Goal: Transaction & Acquisition: Purchase product/service

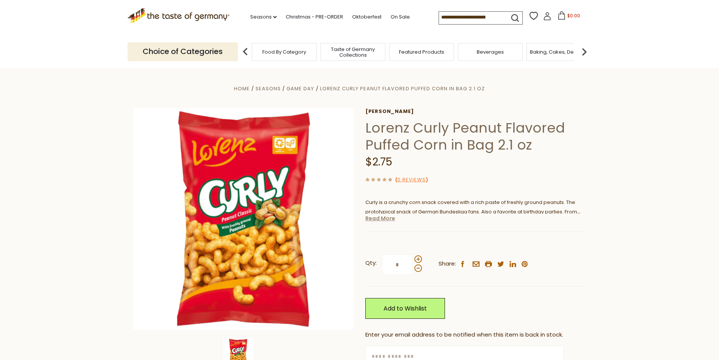
click at [387, 220] on link "Read More" at bounding box center [380, 218] width 30 height 8
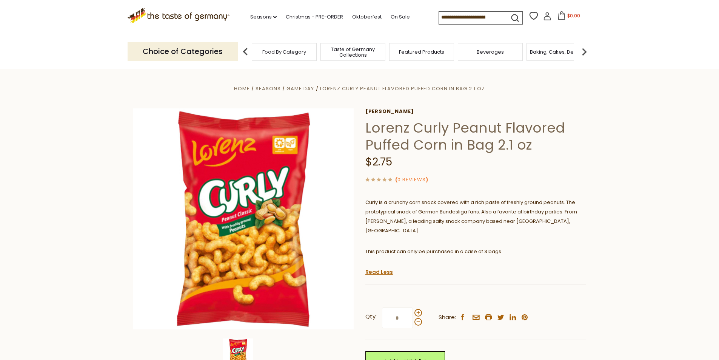
scroll to position [38, 0]
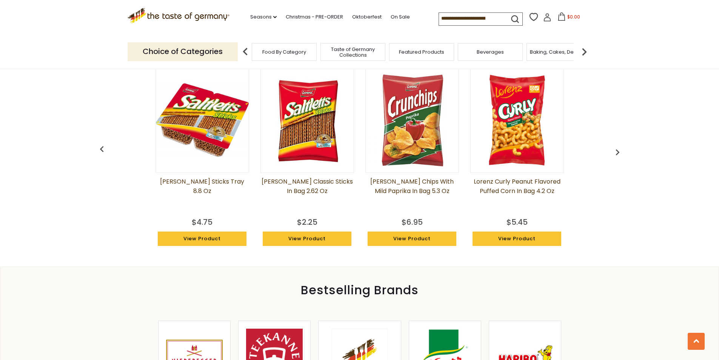
scroll to position [642, 0]
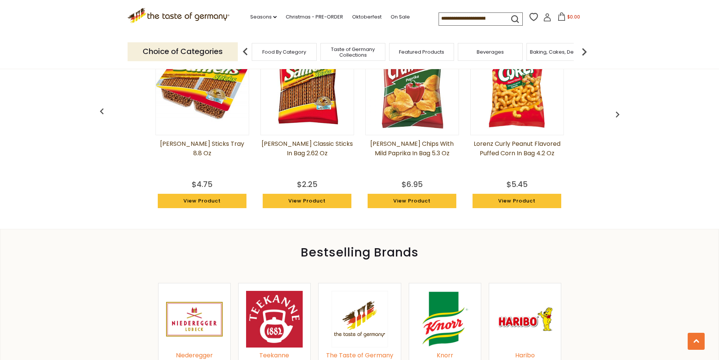
click at [512, 203] on link "View Product" at bounding box center [517, 201] width 89 height 14
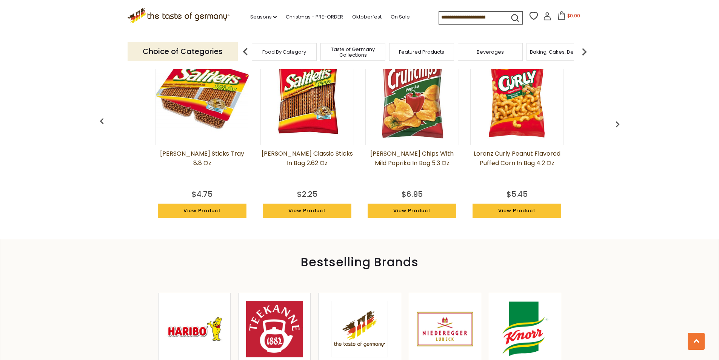
scroll to position [821, 0]
